Goal: Information Seeking & Learning: Find contact information

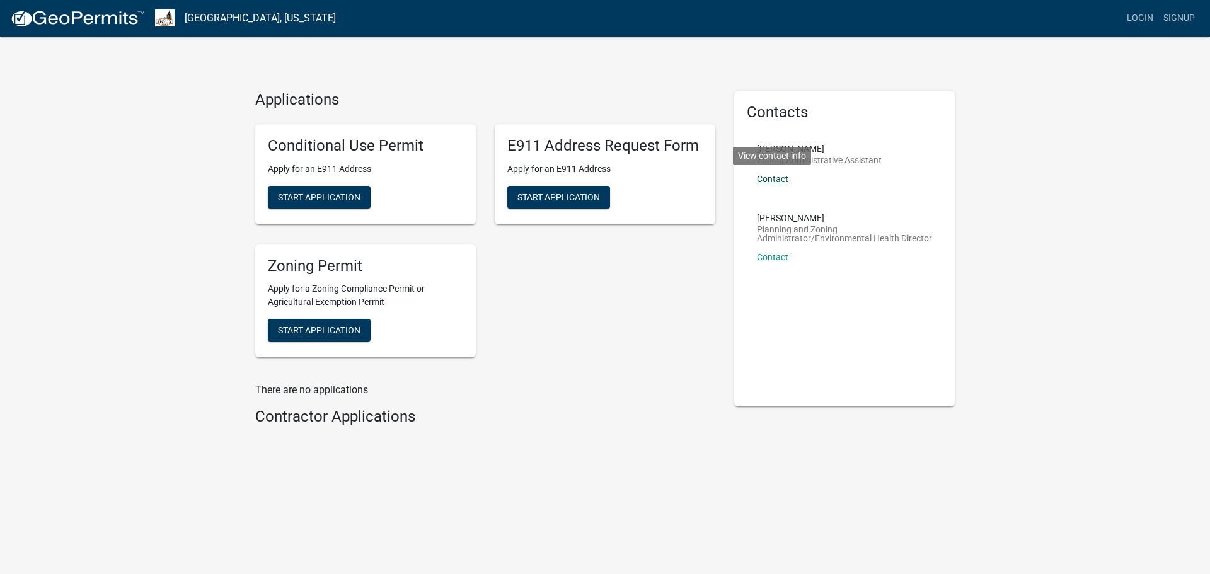
click at [782, 181] on link "Contact" at bounding box center [773, 179] width 32 height 10
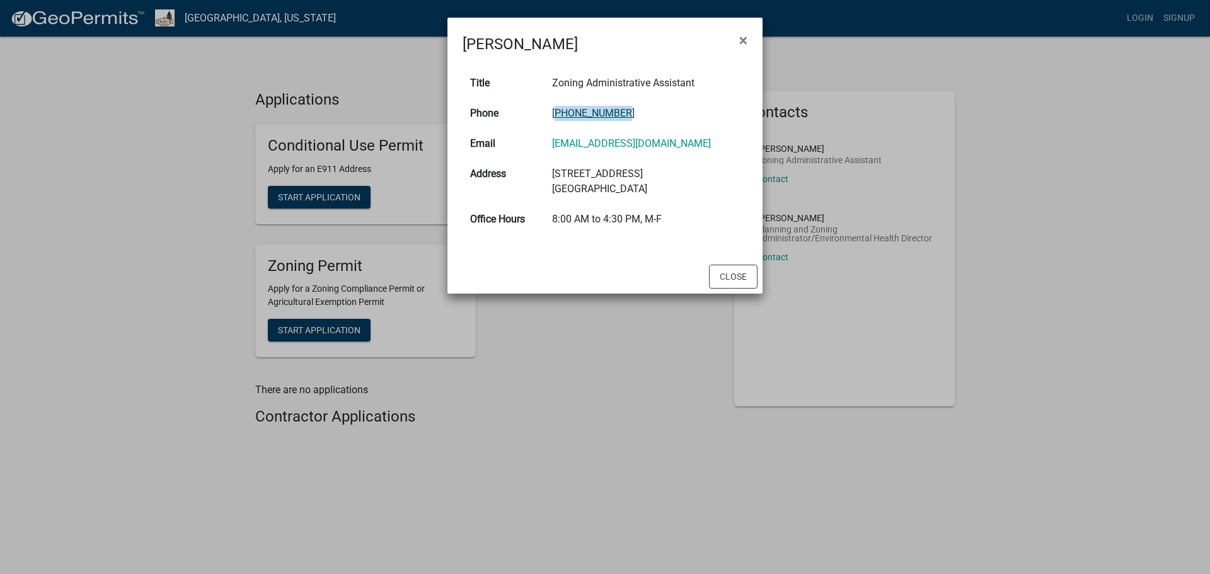
drag, startPoint x: 637, startPoint y: 111, endPoint x: 559, endPoint y: 115, distance: 77.6
click at [559, 115] on td "[PHONE_NUMBER]" at bounding box center [646, 113] width 203 height 30
copy link "[PHONE_NUMBER]"
click at [722, 207] on td "8:00 AM to 4:30 PM, M-F" at bounding box center [646, 219] width 203 height 30
drag, startPoint x: 683, startPoint y: 144, endPoint x: 550, endPoint y: 140, distance: 133.1
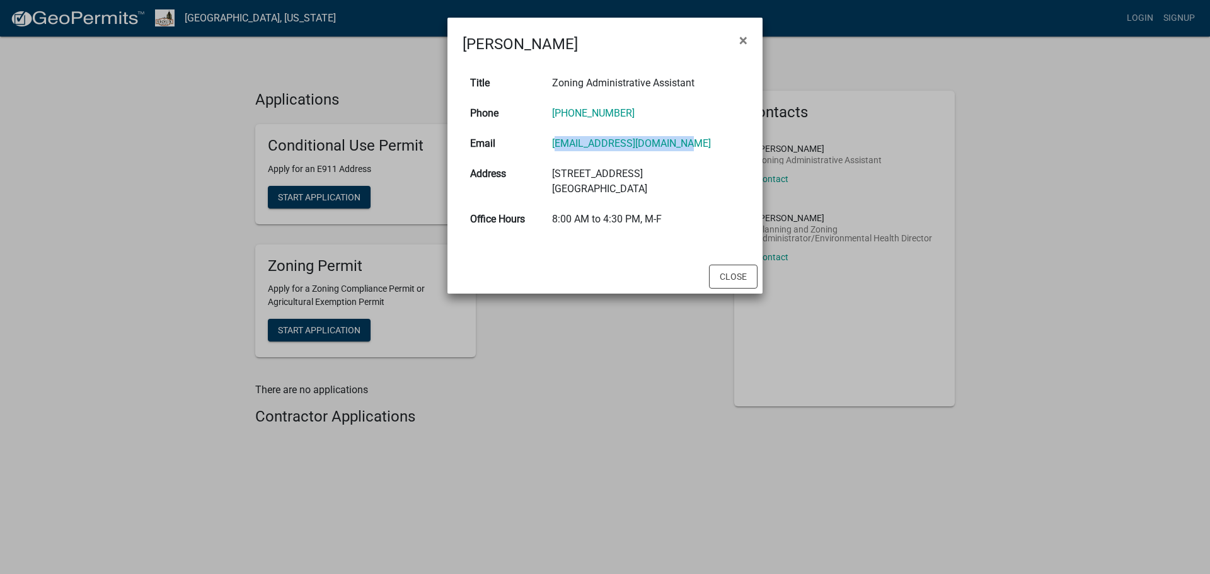
click at [550, 140] on td "[EMAIL_ADDRESS][DOMAIN_NAME]" at bounding box center [646, 144] width 203 height 30
copy link "[EMAIL_ADDRESS][DOMAIN_NAME]"
click at [738, 279] on button "Close" at bounding box center [733, 277] width 49 height 24
